Goal: Find specific page/section: Find specific page/section

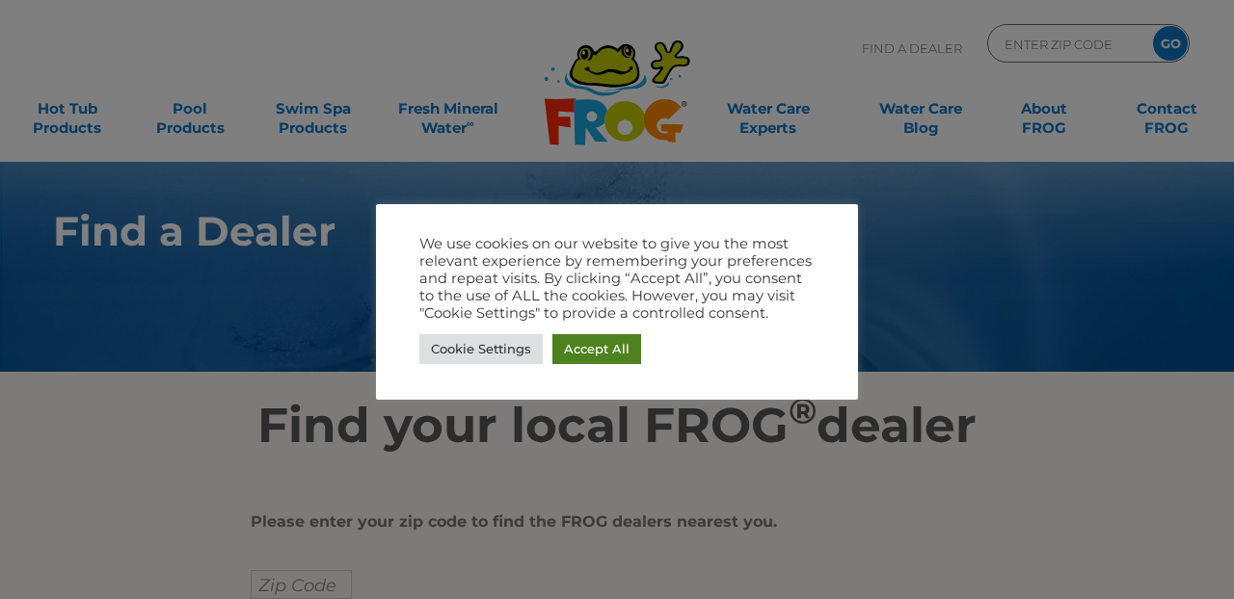
click at [588, 348] on link "Accept All" at bounding box center [596, 349] width 89 height 30
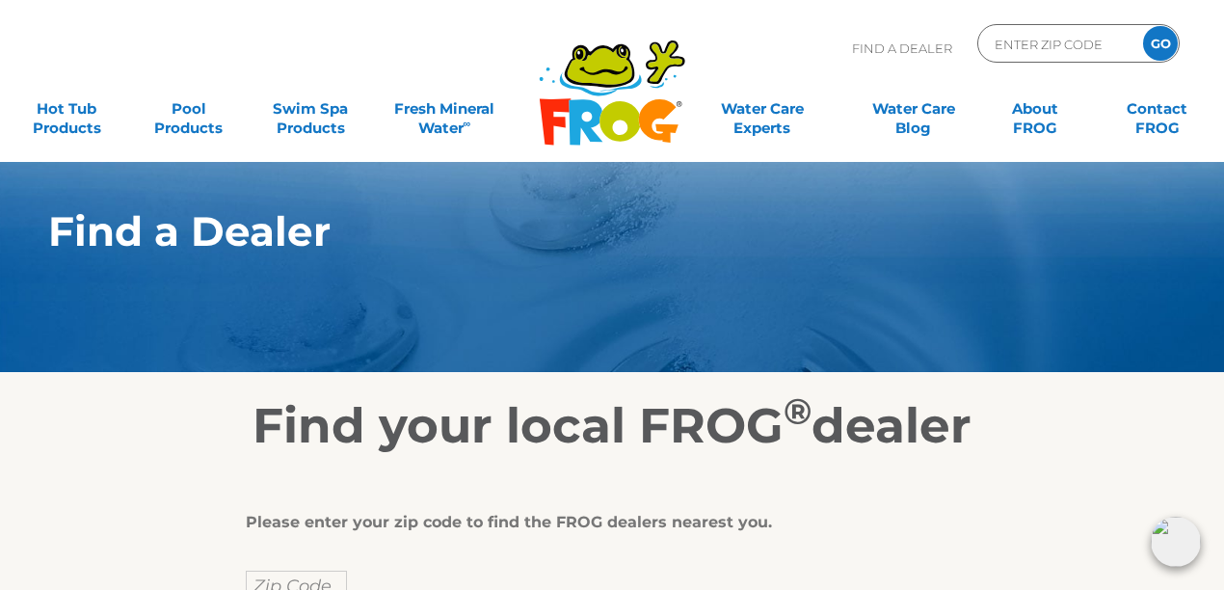
scroll to position [342, 0]
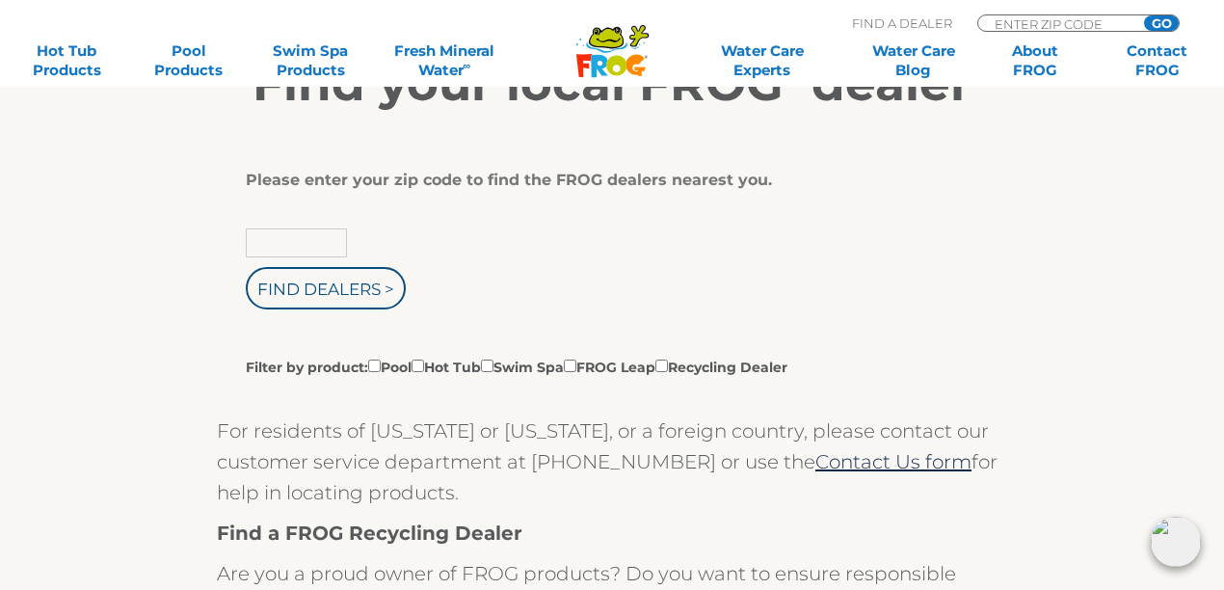
click at [304, 240] on input "text" at bounding box center [296, 242] width 101 height 29
type input "68731"
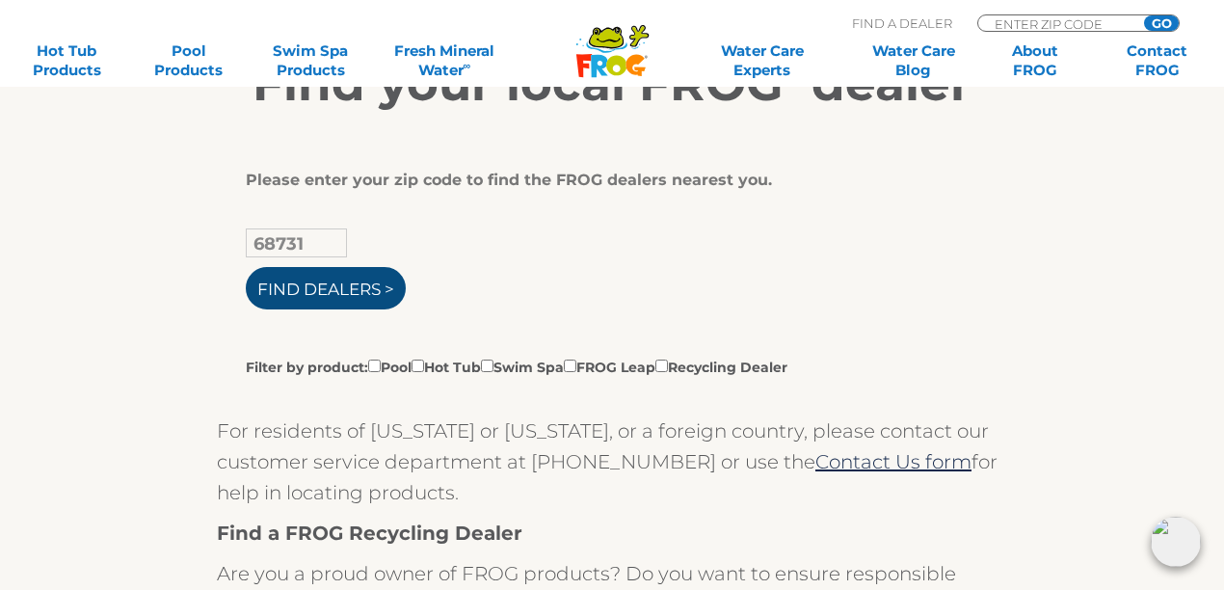
click at [311, 296] on input "Find Dealers >" at bounding box center [326, 288] width 160 height 42
click at [324, 280] on input "Find Dealers >" at bounding box center [326, 288] width 160 height 42
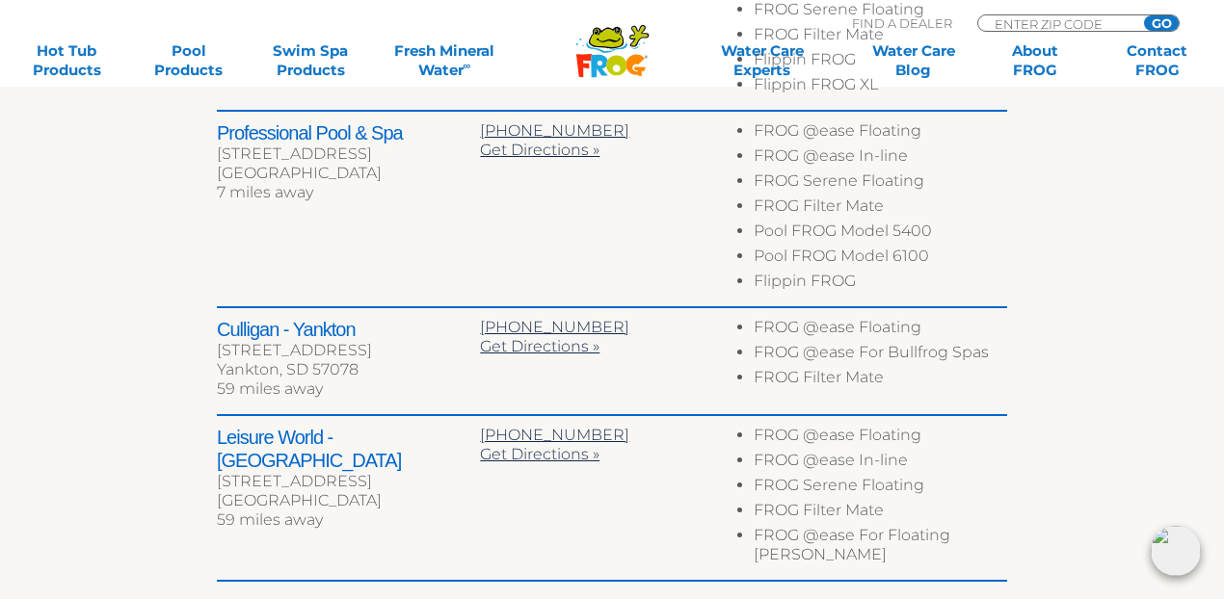
scroll to position [685, 0]
